Goal: Task Accomplishment & Management: Use online tool/utility

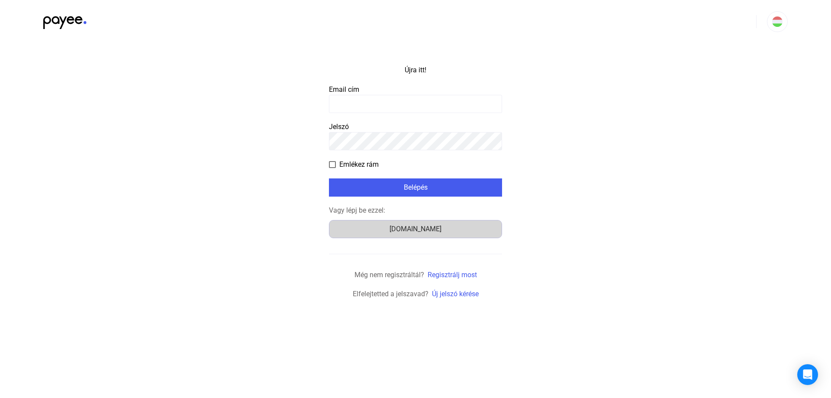
click at [415, 228] on font "Számlázz.hu" at bounding box center [416, 229] width 52 height 8
